Goal: Entertainment & Leisure: Consume media (video, audio)

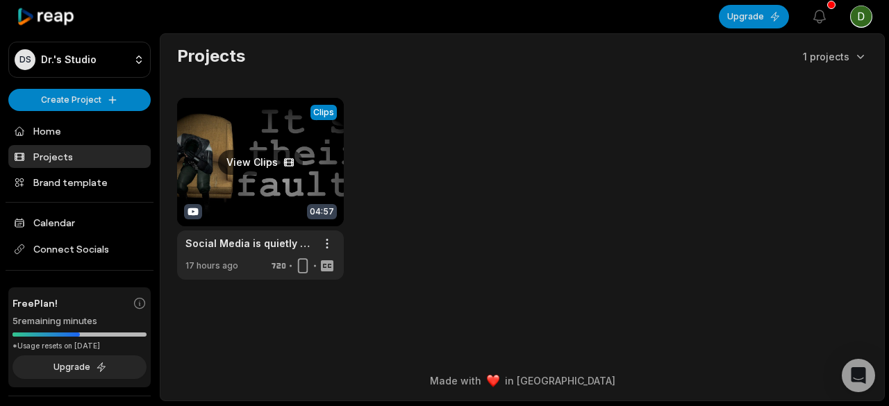
click at [264, 169] on link at bounding box center [260, 189] width 167 height 182
click at [289, 156] on link at bounding box center [260, 189] width 167 height 182
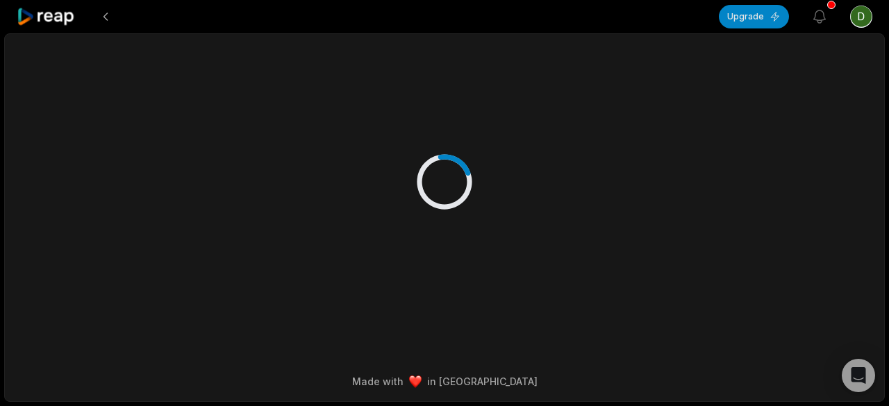
click at [245, 160] on div at bounding box center [444, 167] width 672 height 267
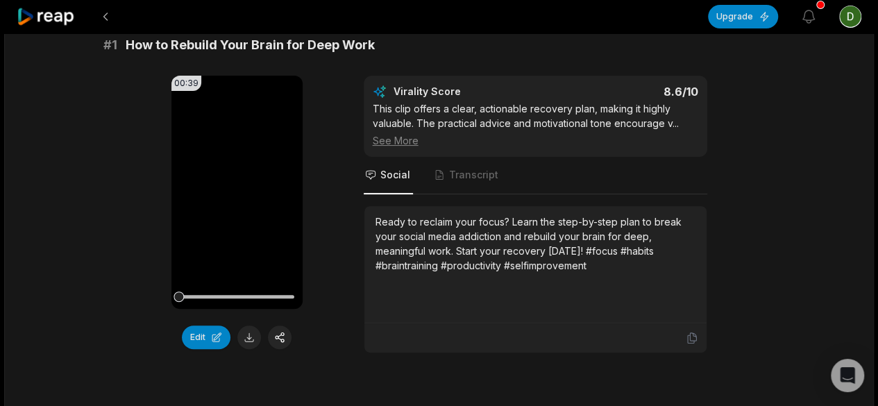
scroll to position [140, 0]
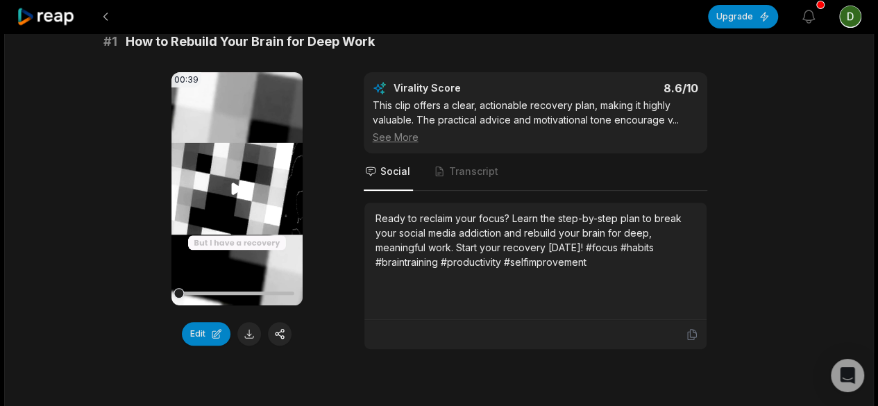
click at [237, 190] on icon at bounding box center [237, 189] width 10 height 12
click at [250, 189] on video "Your browser does not support mp4 format." at bounding box center [236, 188] width 131 height 233
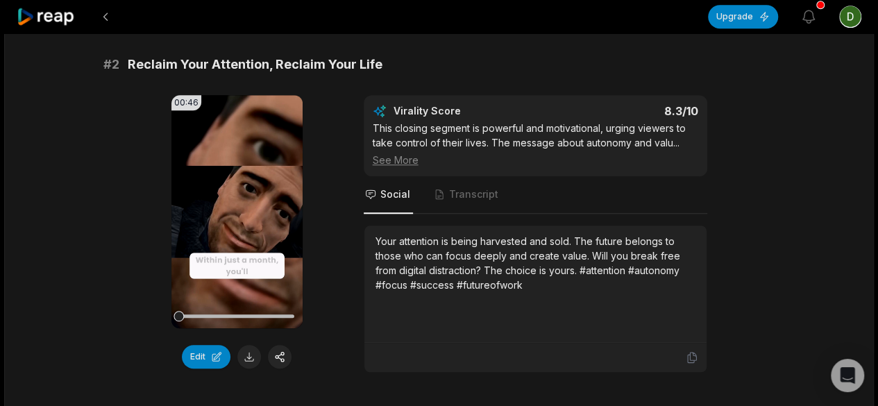
scroll to position [514, 0]
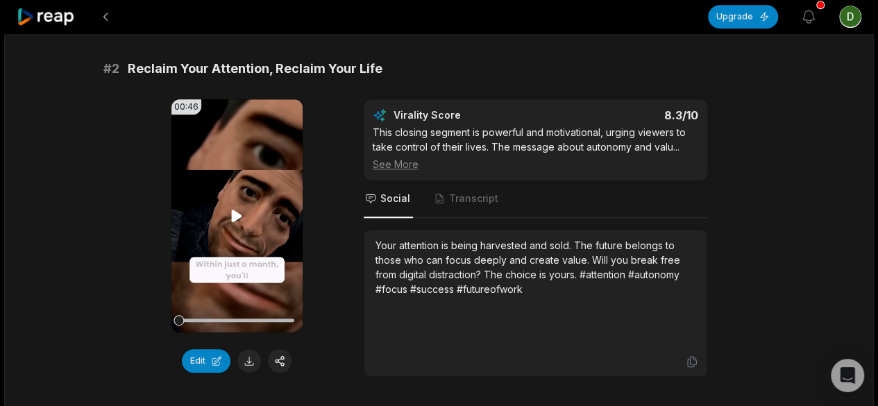
click at [259, 215] on video "Your browser does not support mp4 format." at bounding box center [236, 215] width 131 height 233
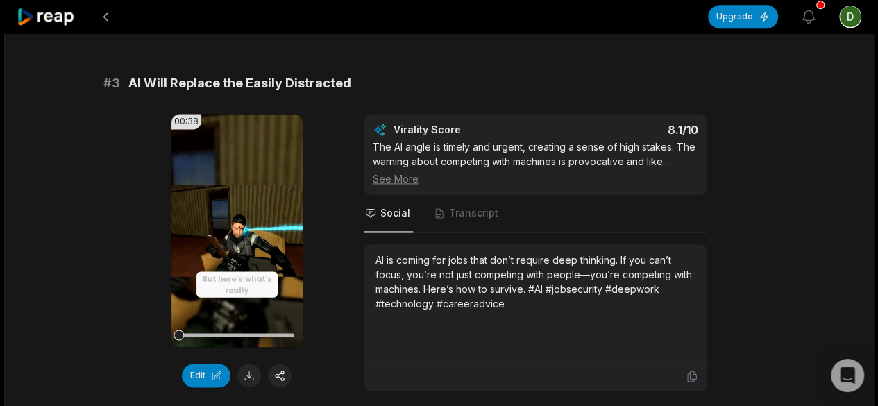
scroll to position [903, 0]
